Goal: Find contact information: Find contact information

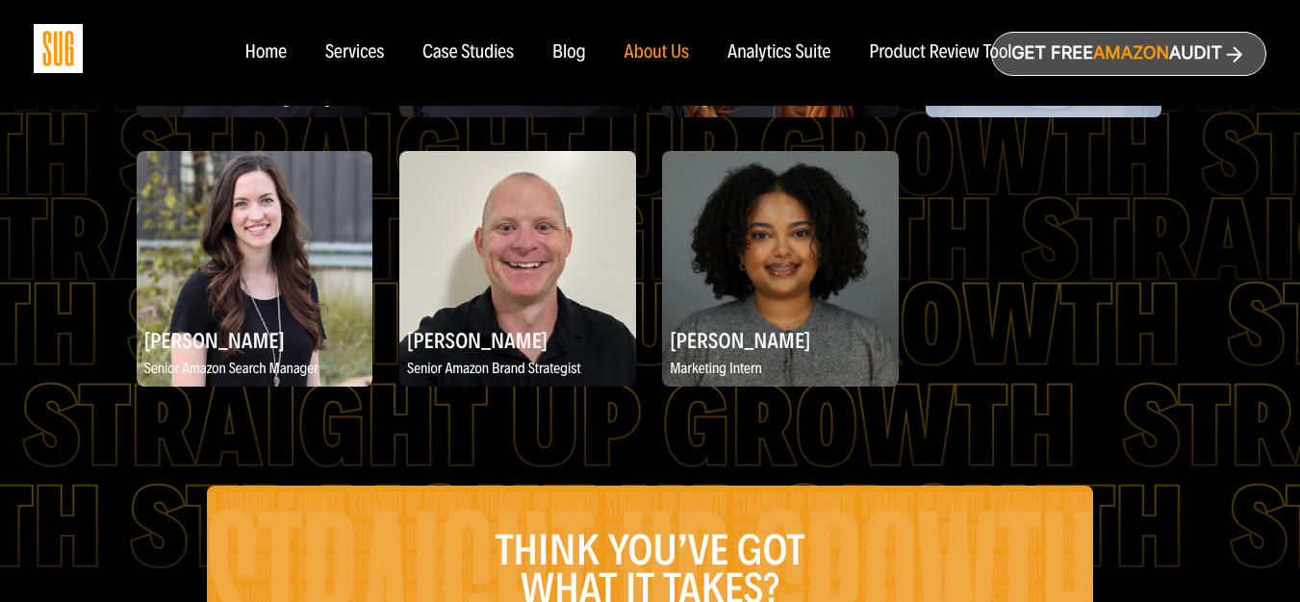
scroll to position [3340, 0]
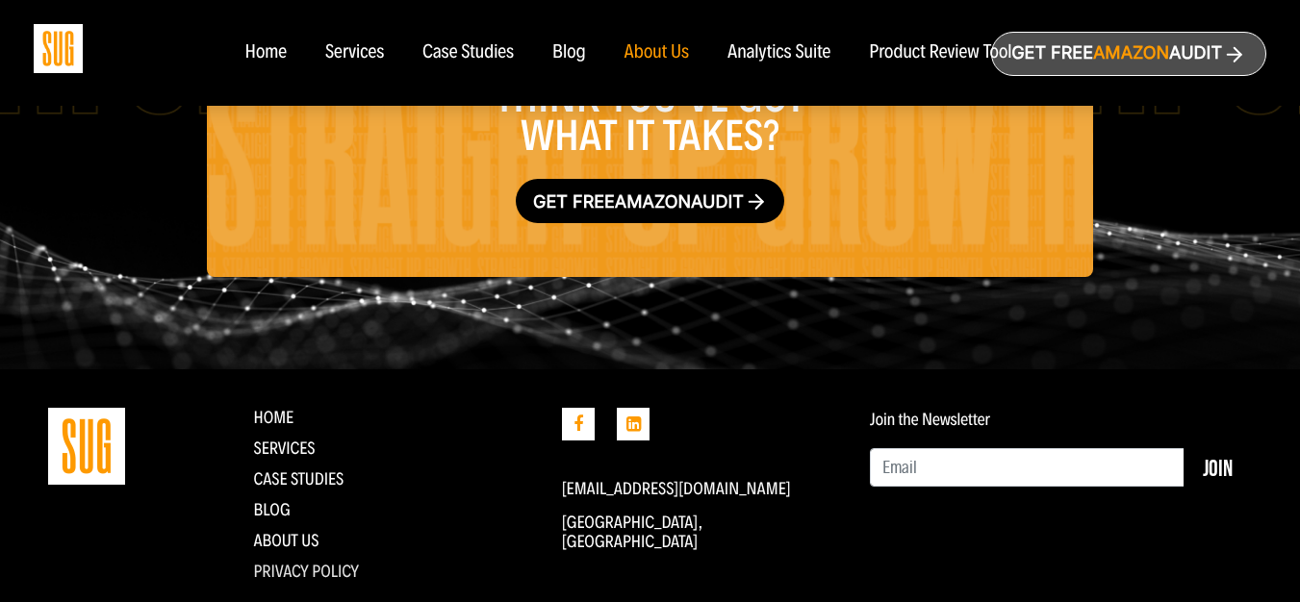
click at [301, 561] on link "Privacy Policy" at bounding box center [307, 571] width 106 height 21
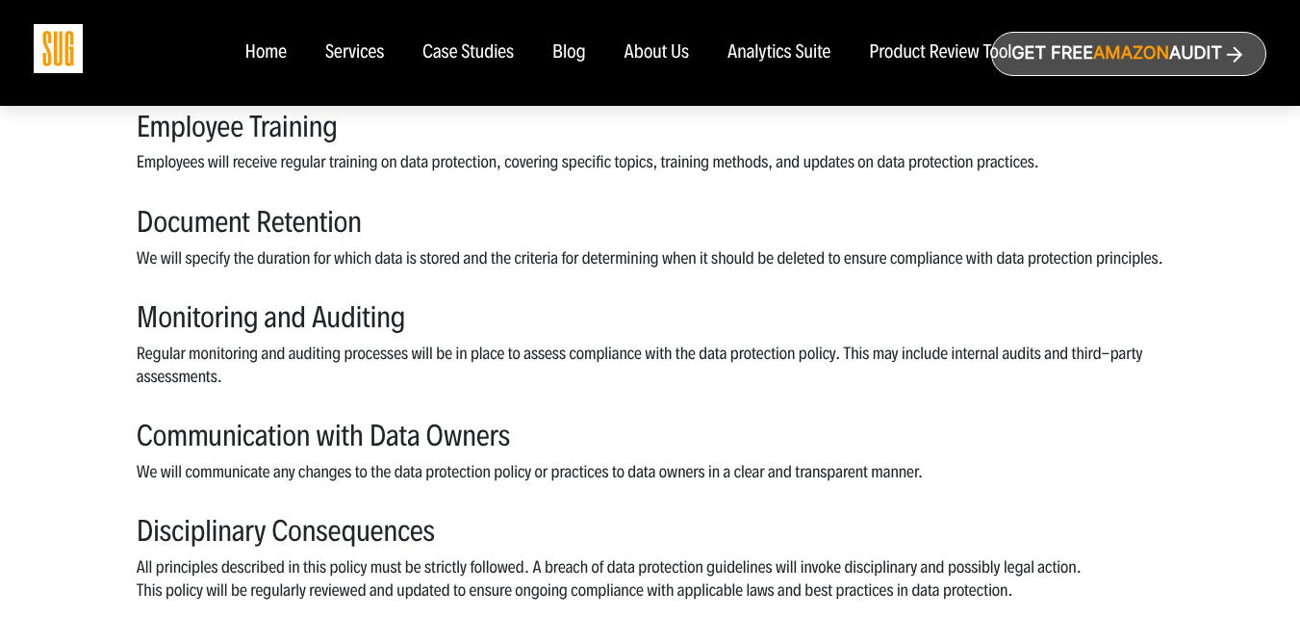
scroll to position [2340, 0]
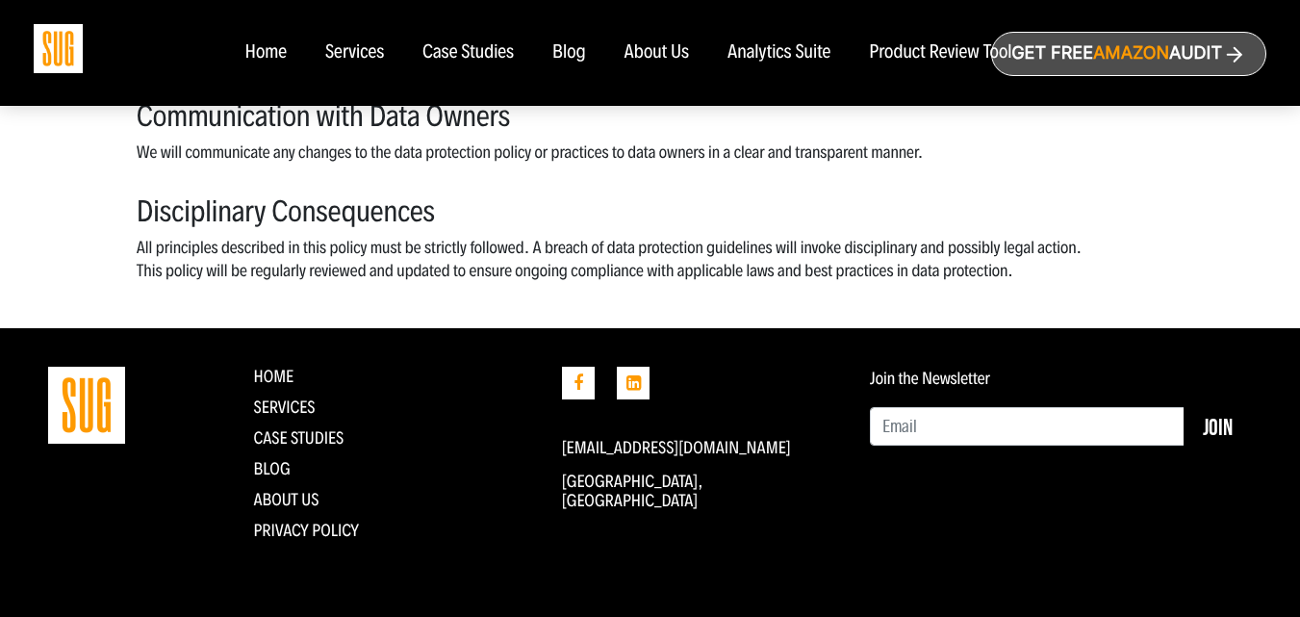
click at [567, 477] on p "[GEOGRAPHIC_DATA], [GEOGRAPHIC_DATA]" at bounding box center [701, 491] width 279 height 38
click at [566, 478] on p "[GEOGRAPHIC_DATA], [GEOGRAPHIC_DATA]" at bounding box center [701, 491] width 279 height 38
click at [622, 487] on p "[GEOGRAPHIC_DATA], [GEOGRAPHIC_DATA]" at bounding box center [701, 491] width 279 height 38
copy p "[GEOGRAPHIC_DATA]"
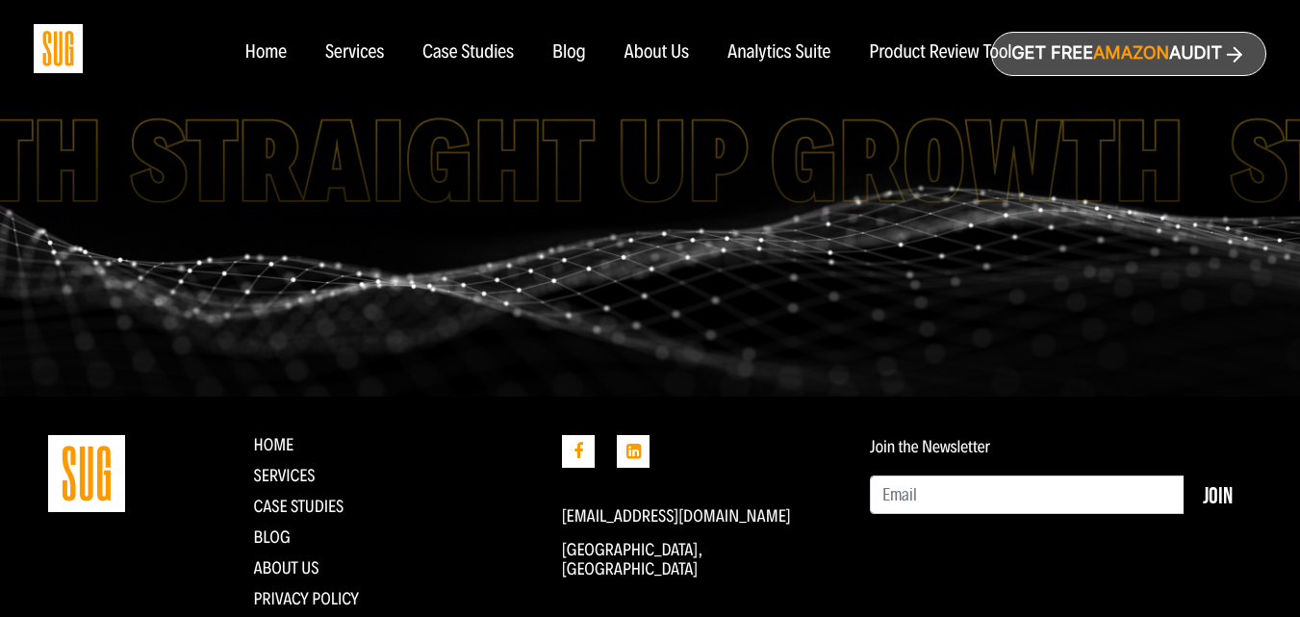
scroll to position [1319, 0]
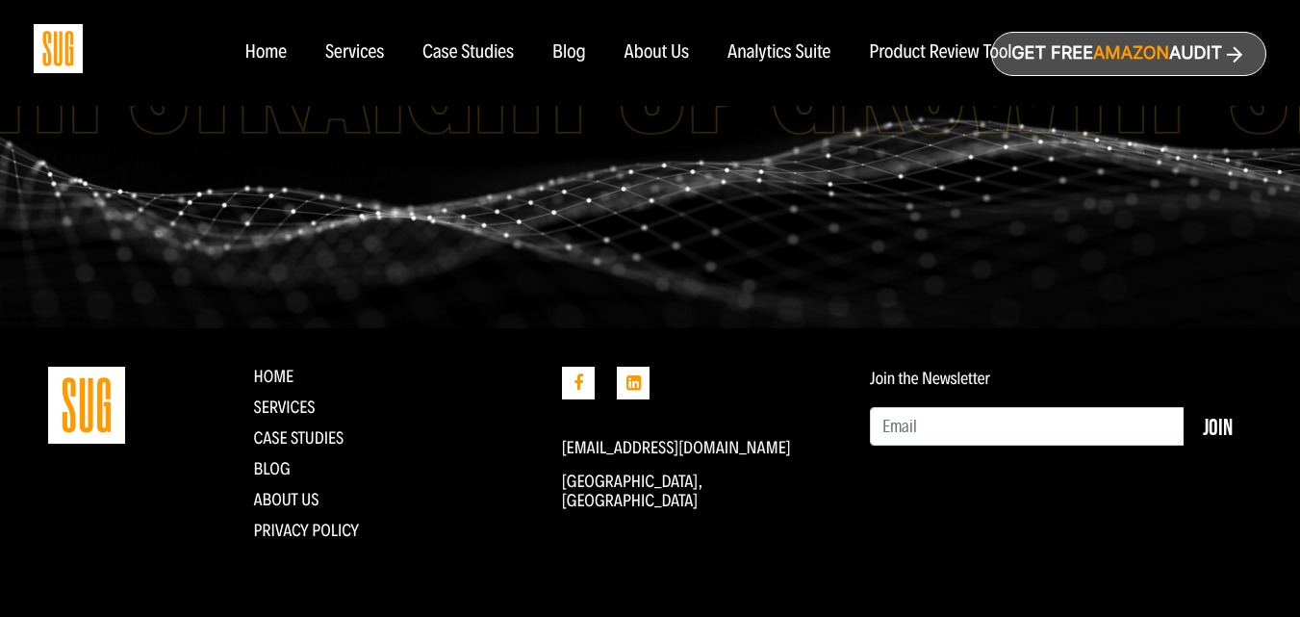
click at [566, 477] on p "[GEOGRAPHIC_DATA], [GEOGRAPHIC_DATA]" at bounding box center [701, 491] width 279 height 38
click at [600, 477] on p "[GEOGRAPHIC_DATA], [GEOGRAPHIC_DATA]" at bounding box center [701, 491] width 279 height 38
click at [623, 477] on p "[GEOGRAPHIC_DATA], [GEOGRAPHIC_DATA]" at bounding box center [701, 491] width 279 height 38
copy p "North Park"
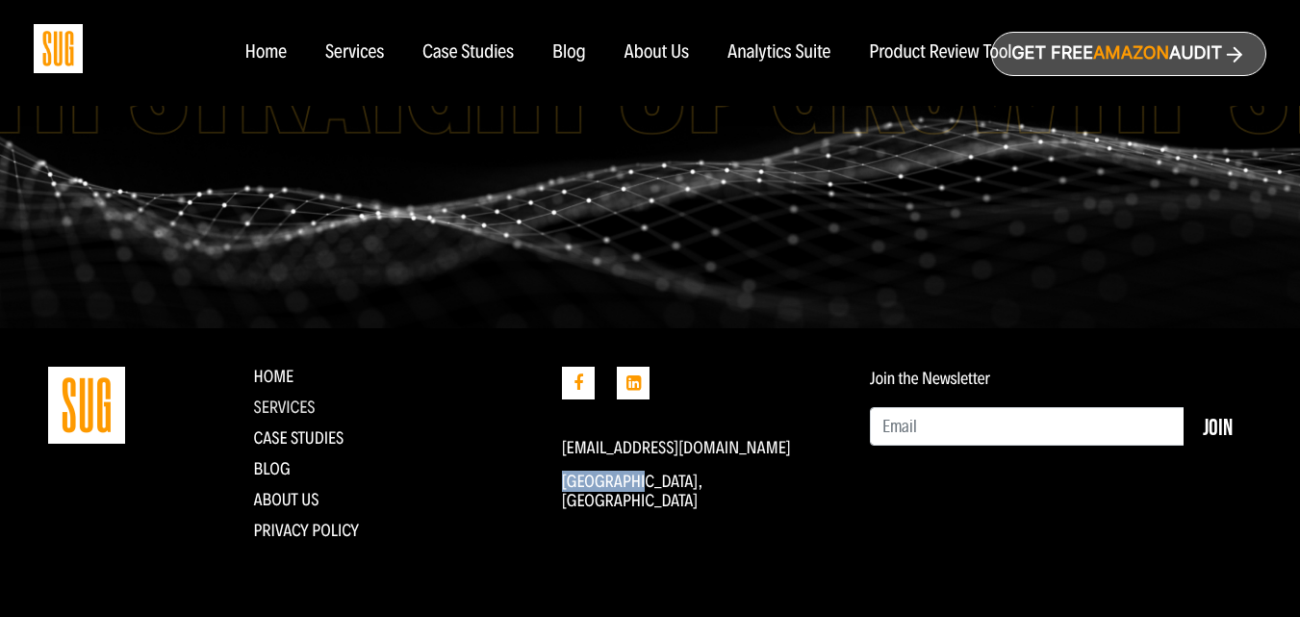
click at [272, 396] on link "Services" at bounding box center [285, 406] width 62 height 21
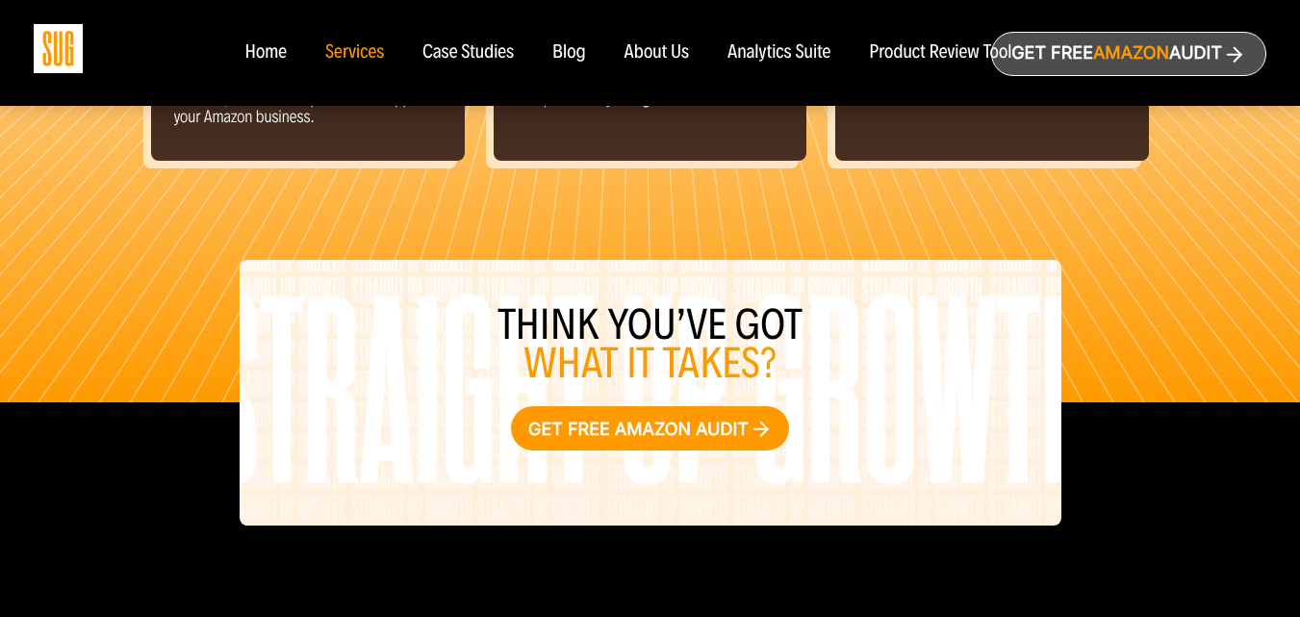
scroll to position [2482, 0]
